Goal: Information Seeking & Learning: Learn about a topic

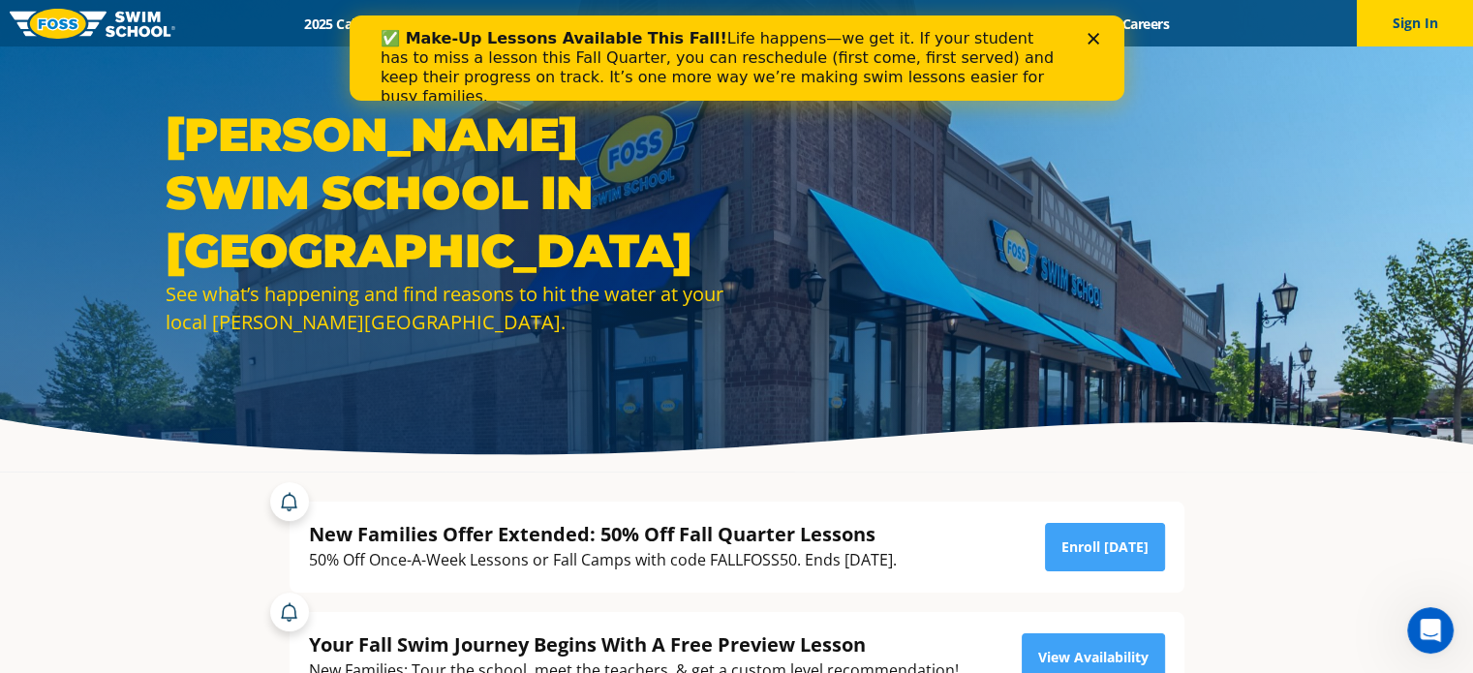
click at [1097, 37] on icon "Close" at bounding box center [1092, 39] width 12 height 12
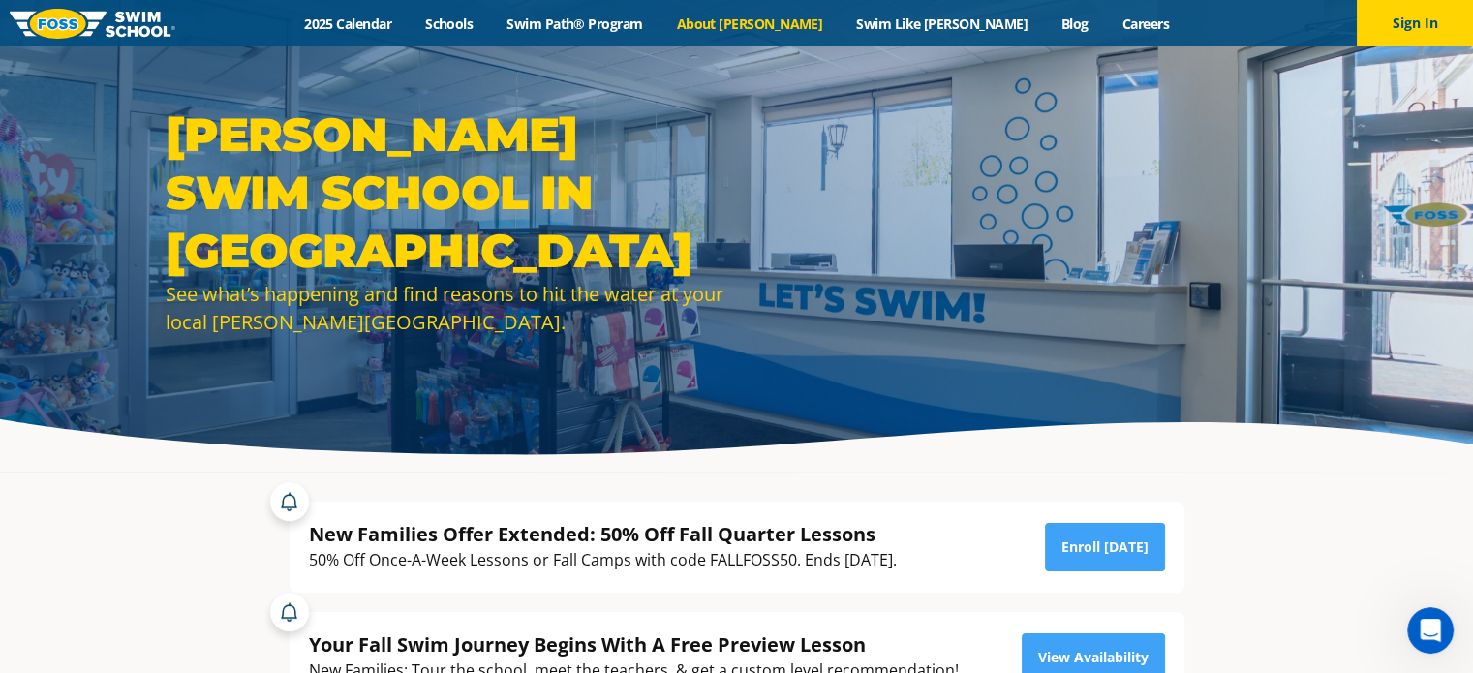
click at [810, 27] on link "About [PERSON_NAME]" at bounding box center [749, 24] width 180 height 18
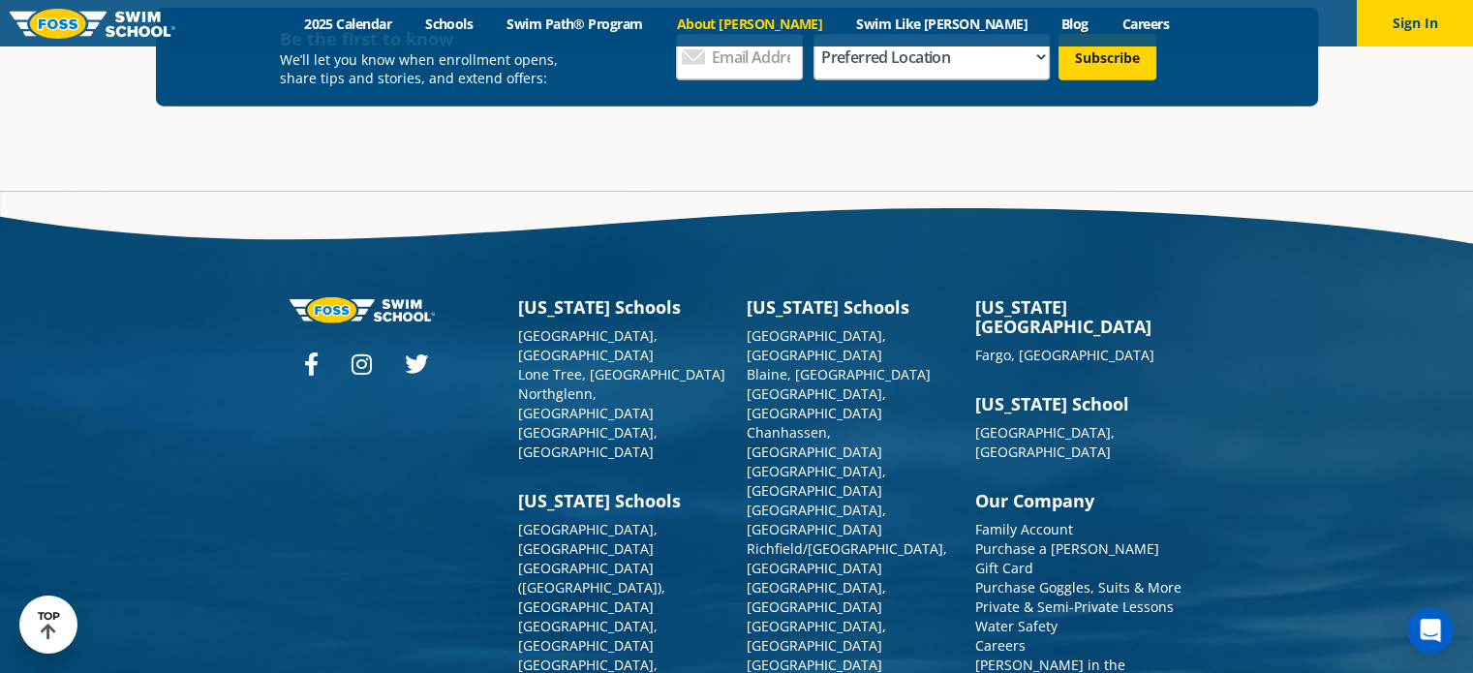
scroll to position [5154, 0]
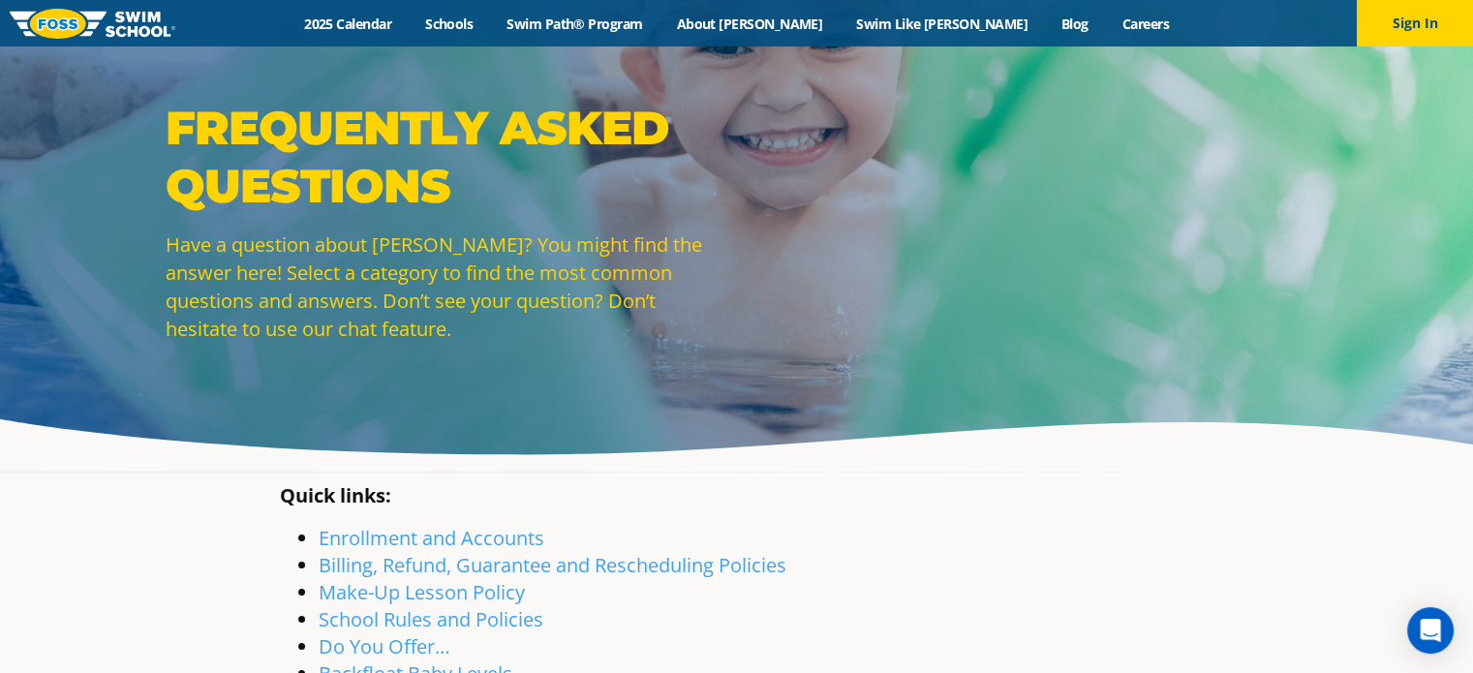
click at [147, 26] on img at bounding box center [93, 24] width 166 height 30
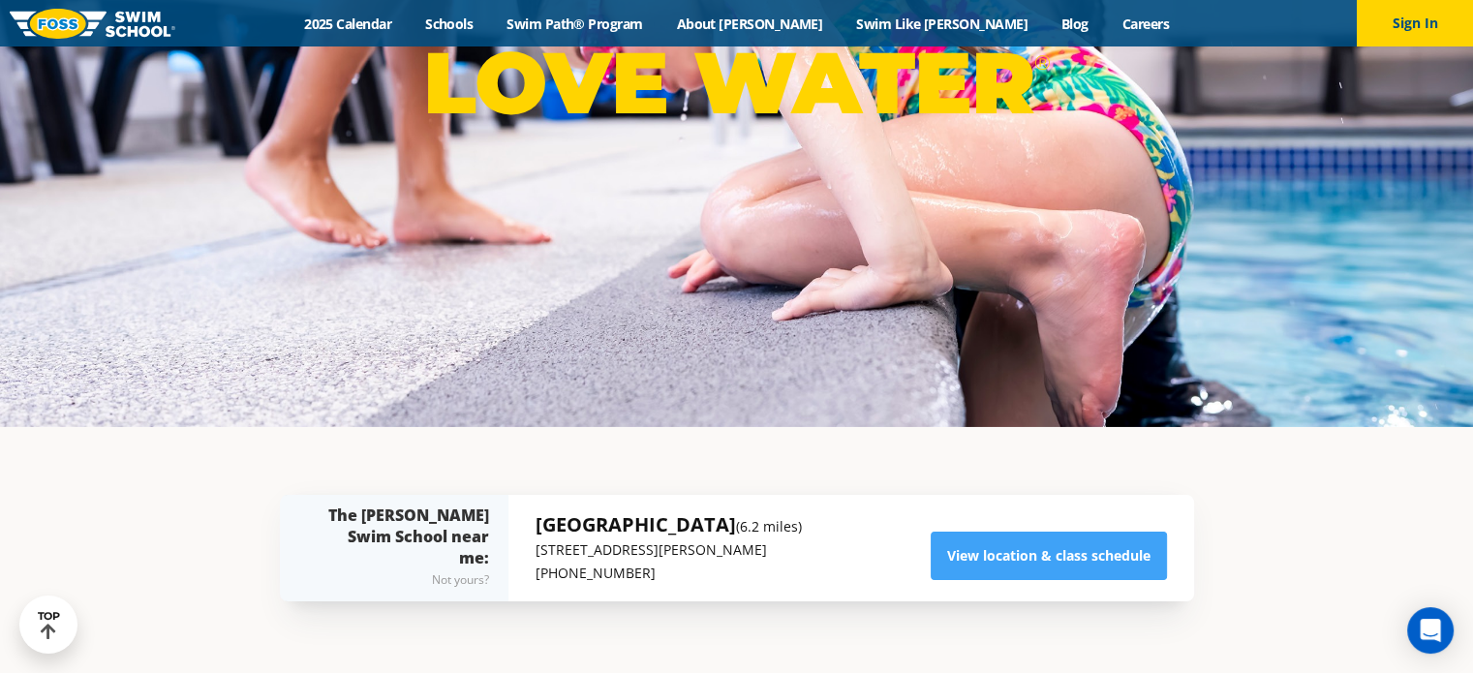
scroll to position [97, 0]
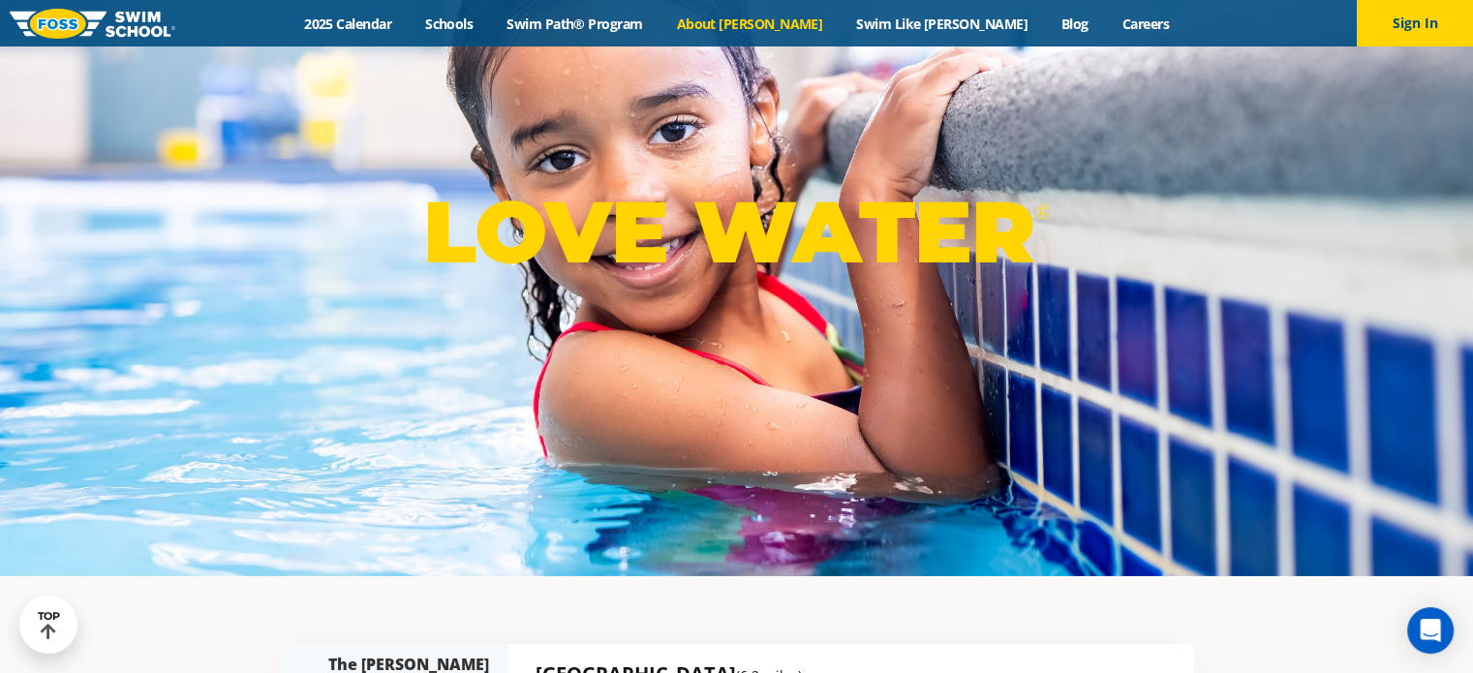
click at [753, 18] on link "About [PERSON_NAME]" at bounding box center [749, 24] width 180 height 18
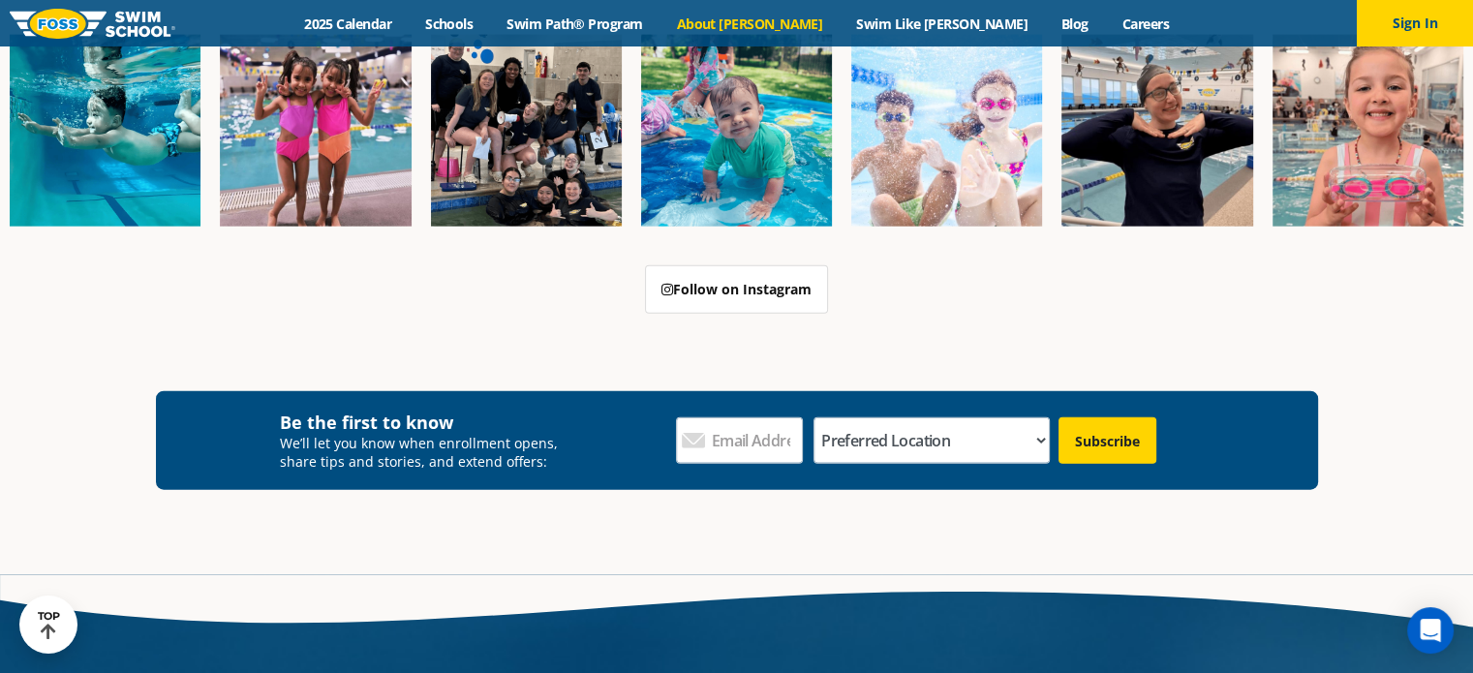
scroll to position [4771, 0]
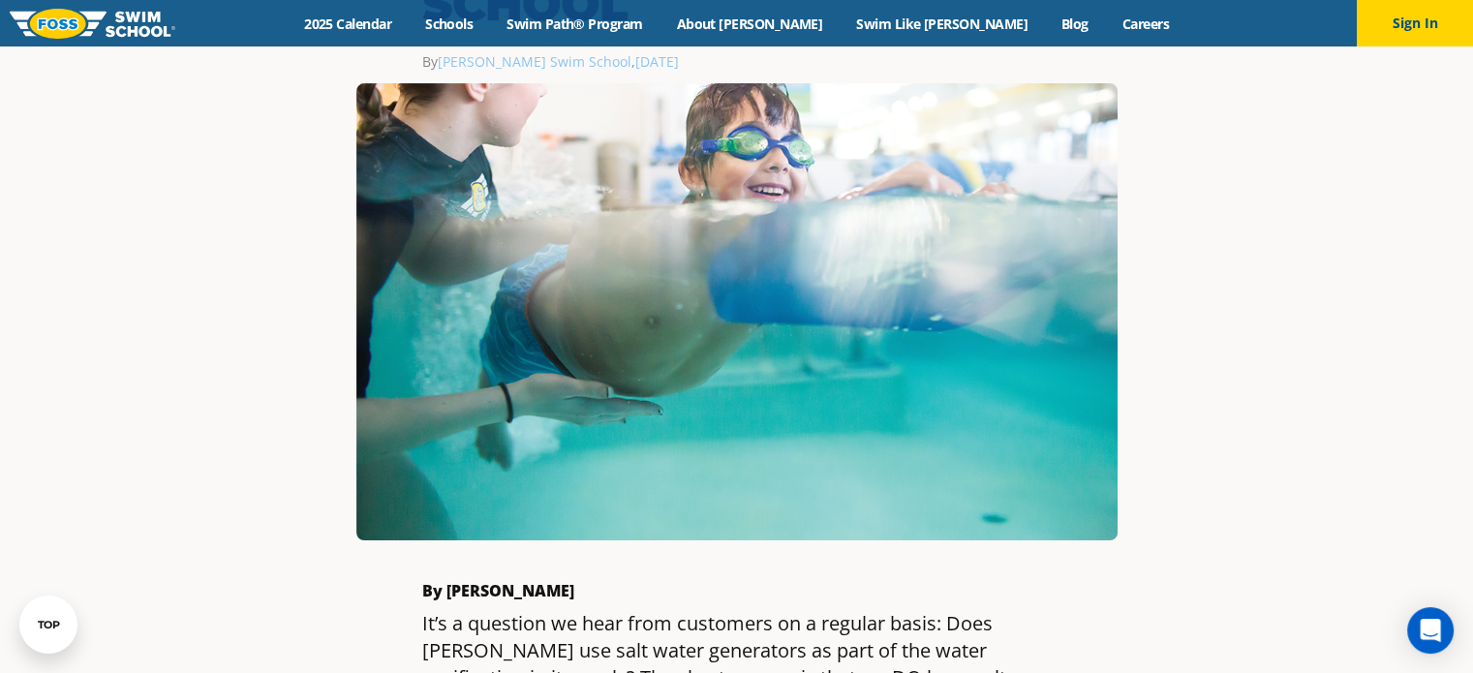
scroll to position [581, 0]
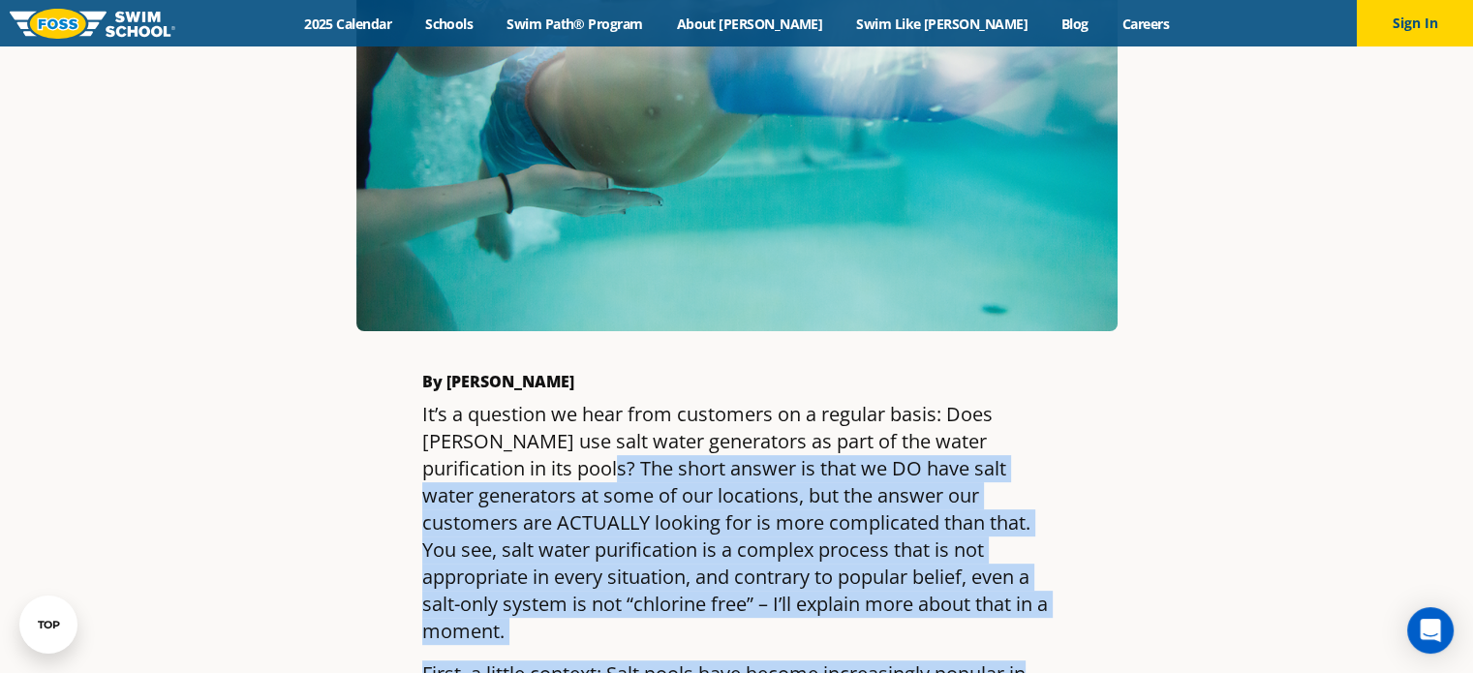
drag, startPoint x: 547, startPoint y: 421, endPoint x: 1038, endPoint y: 566, distance: 511.9
click at [1039, 519] on p "It’s a question we hear from customers on a regular basis: Does [PERSON_NAME] u…" at bounding box center [736, 523] width 629 height 244
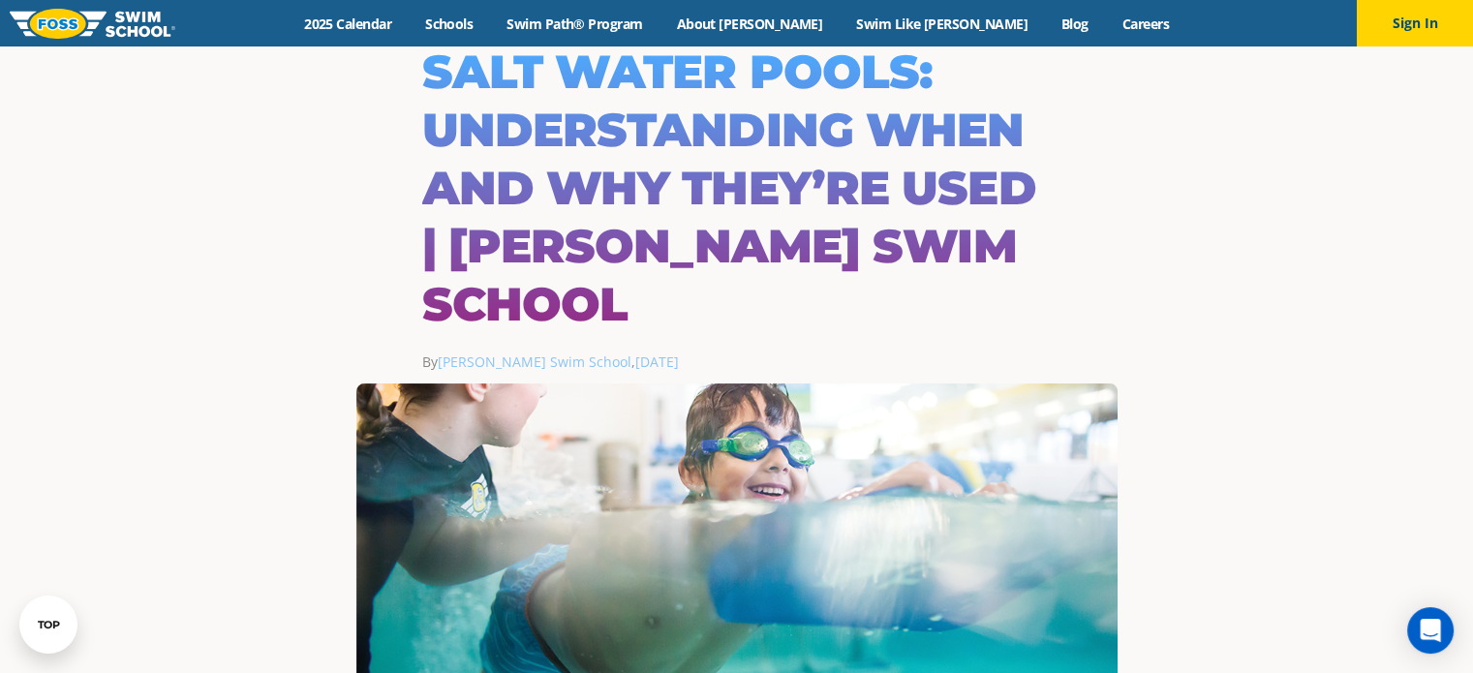
scroll to position [0, 0]
